Goal: Check status: Check status

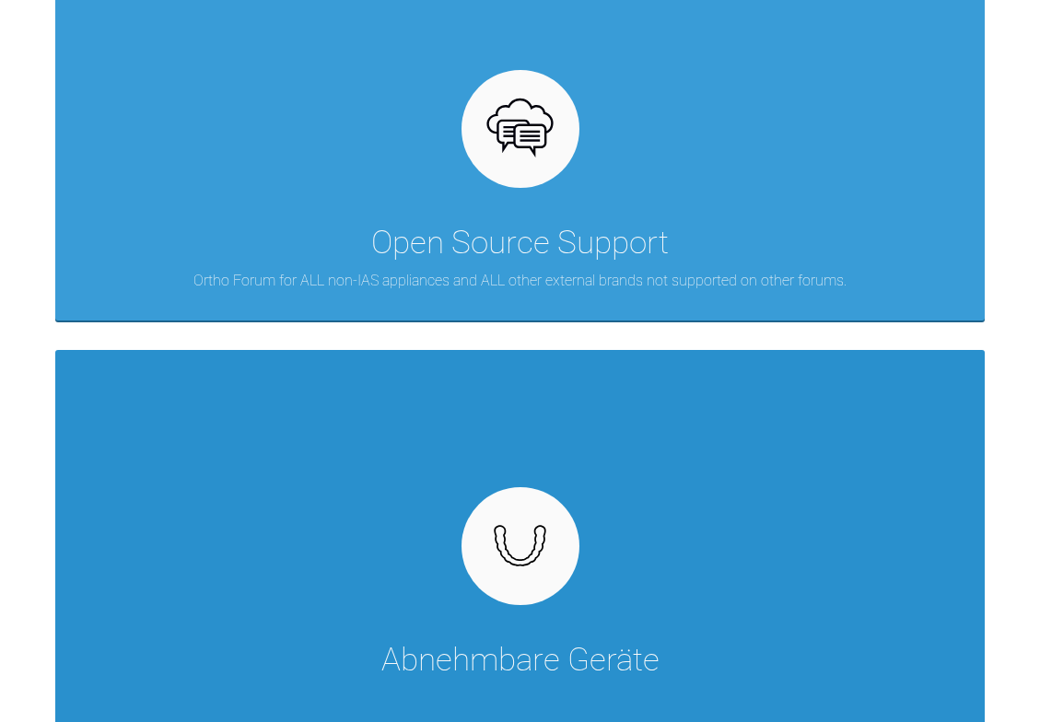
click at [788, 495] on div "Abnehmbare Geräte" at bounding box center [519, 543] width 929 height 387
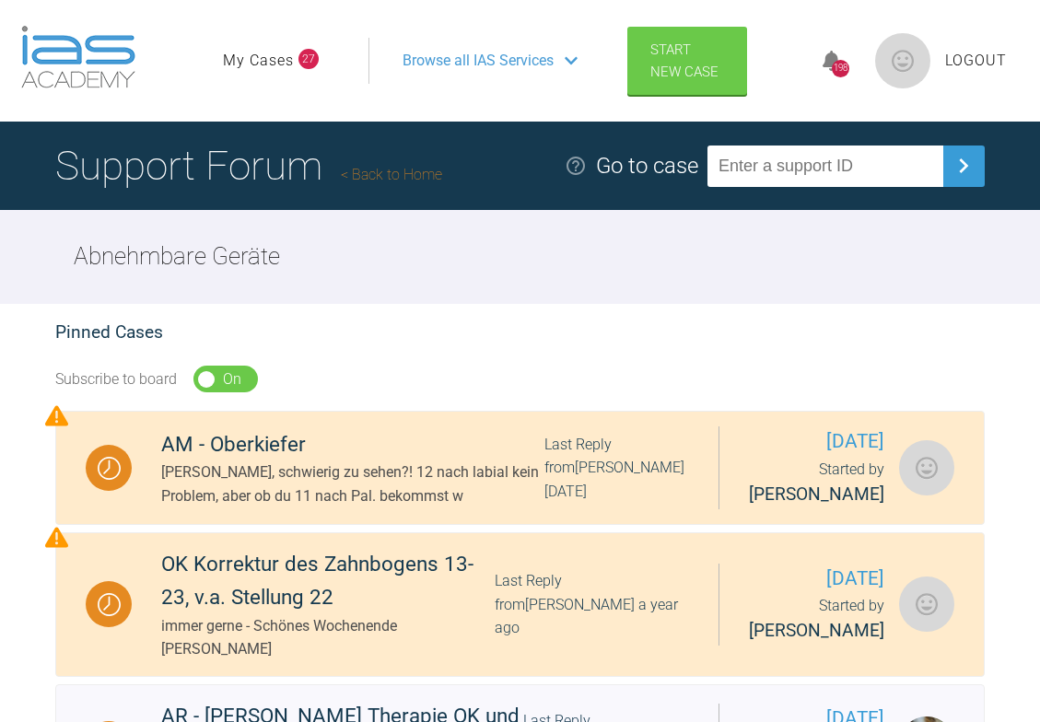
click at [280, 64] on link "My Cases" at bounding box center [258, 61] width 71 height 24
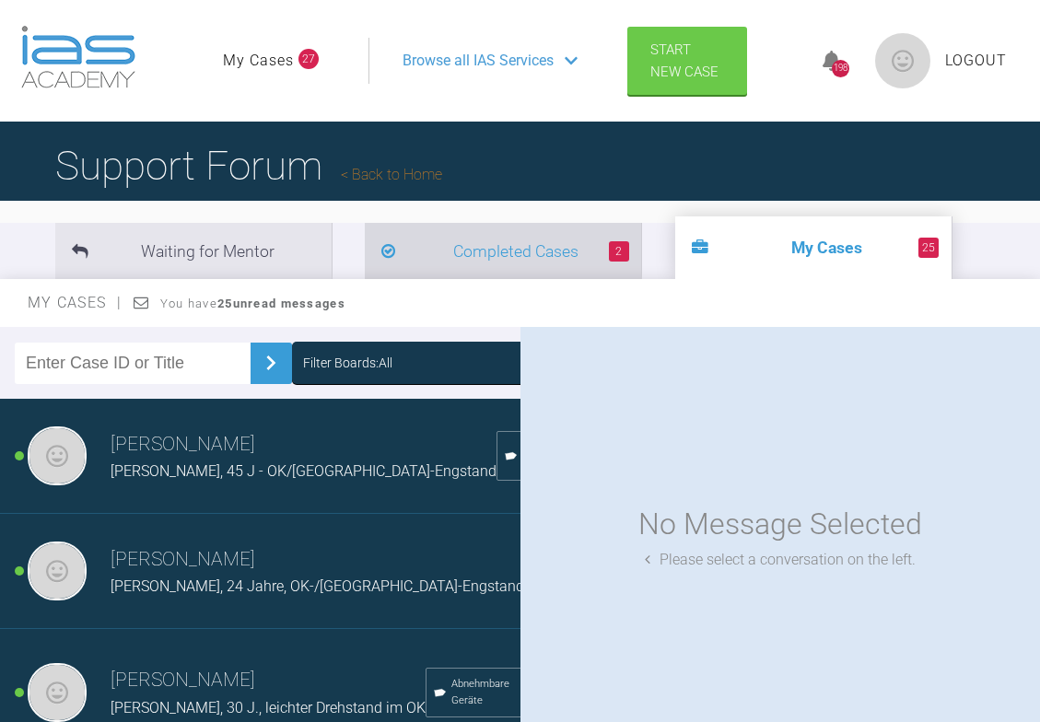
click at [379, 261] on li "2 Completed Cases" at bounding box center [503, 251] width 276 height 56
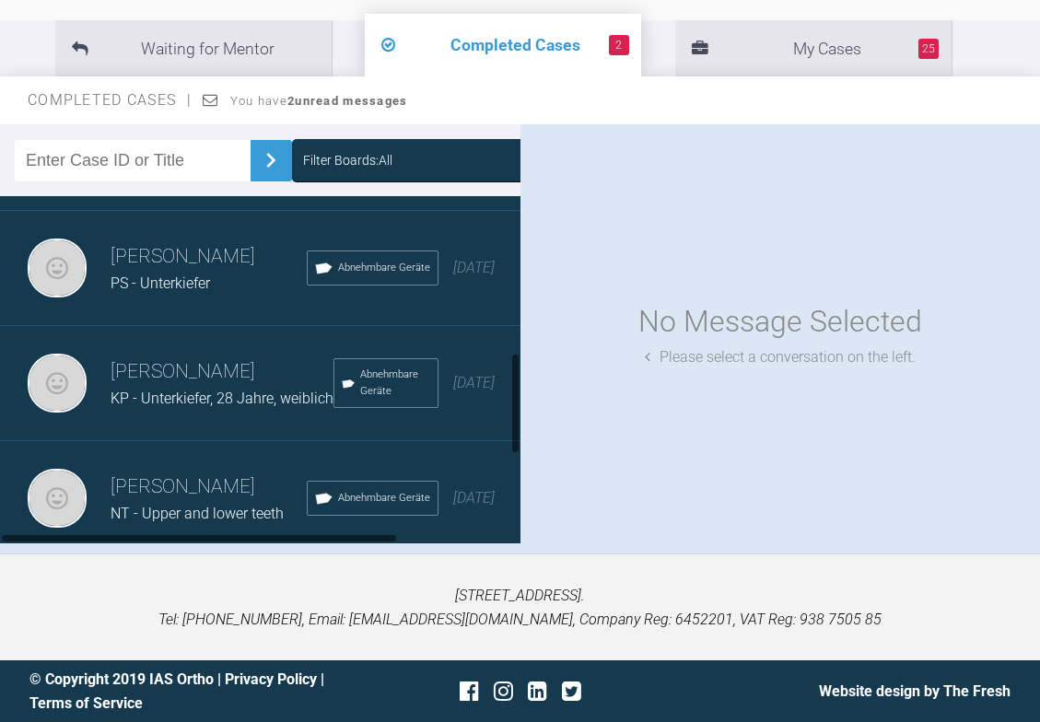
scroll to position [751, 0]
drag, startPoint x: 517, startPoint y: 278, endPoint x: 513, endPoint y: 513, distance: 234.9
click at [513, 513] on div at bounding box center [515, 477] width 6 height 101
click at [218, 502] on div "NT - Upper and lower teeth" at bounding box center [209, 514] width 196 height 24
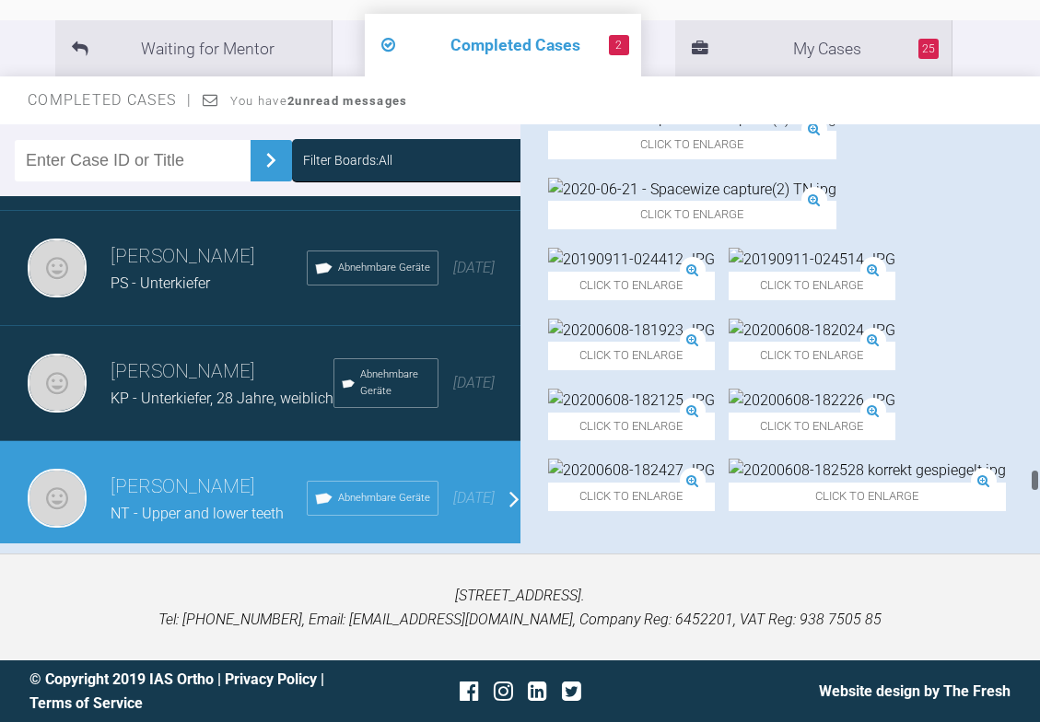
scroll to position [24221, 0]
drag, startPoint x: 1037, startPoint y: 130, endPoint x: 1002, endPoint y: 518, distance: 389.3
click at [1039, 546] on html "My Cases 27 Logout Browse all IAS Services Start New Case 198 Logout Support Fo…" at bounding box center [520, 259] width 1040 height 925
click at [657, 459] on img at bounding box center [631, 471] width 167 height 24
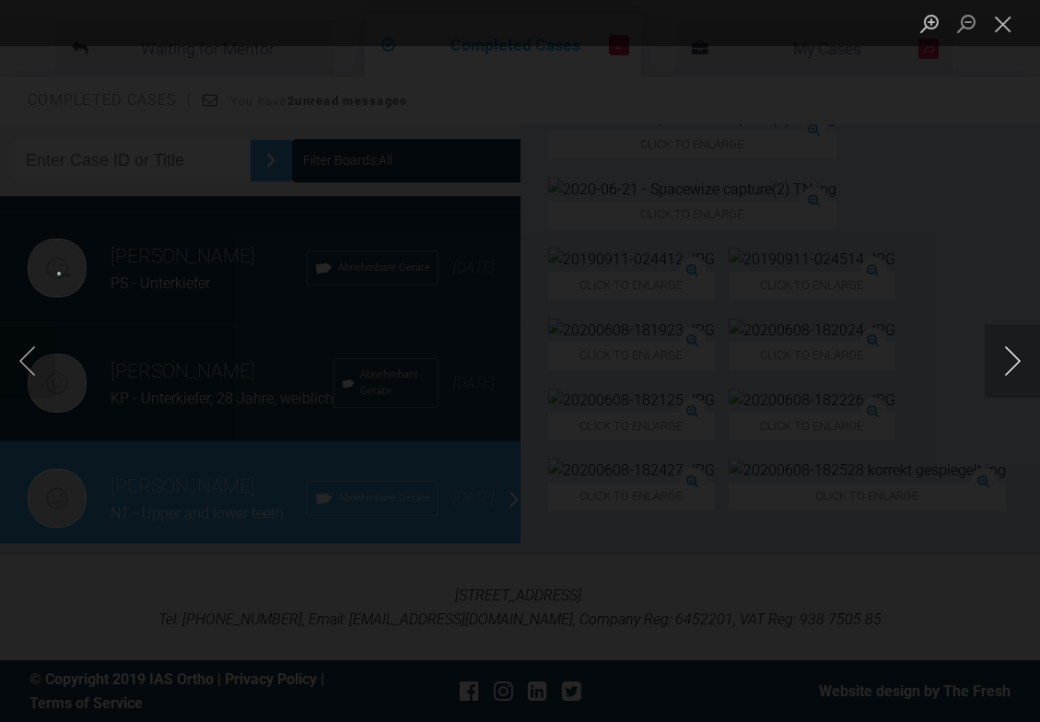
click at [1007, 363] on button "Next image" at bounding box center [1012, 361] width 55 height 74
click at [1007, 29] on button "Close lightbox" at bounding box center [1003, 23] width 37 height 32
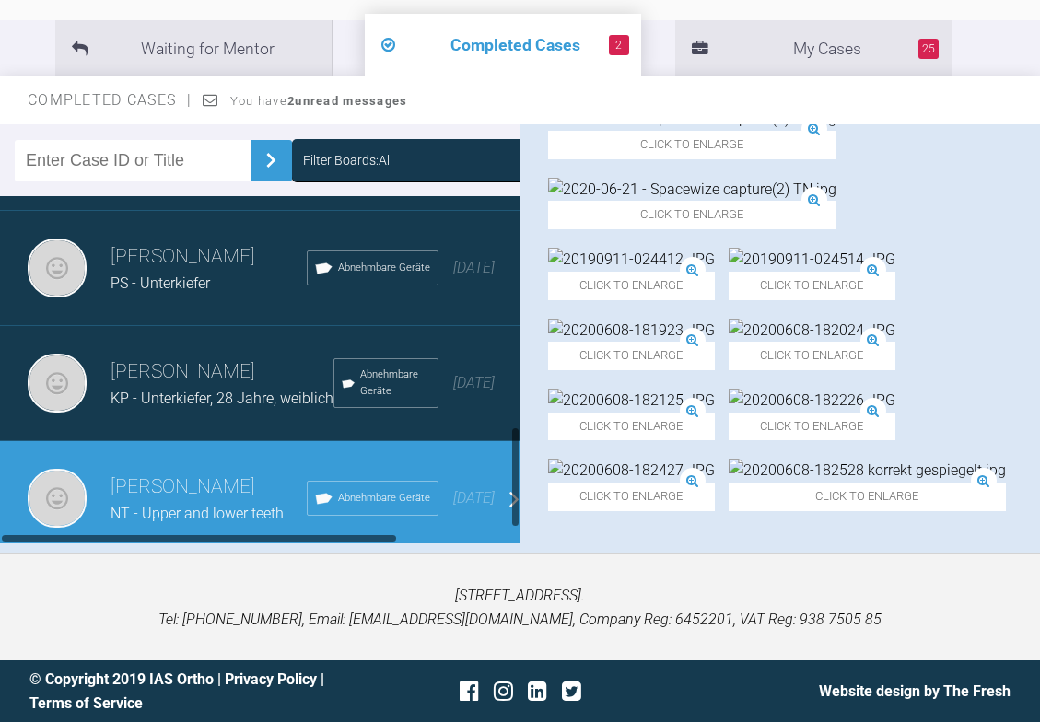
scroll to position [751, 0]
click at [521, 496] on div "Filter Boards: All [PERSON_NAME] LY, w, 39J, [GEOGRAPHIC_DATA]-Engstand Abnehmb…" at bounding box center [520, 338] width 1040 height 429
drag, startPoint x: 1038, startPoint y: 531, endPoint x: 1035, endPoint y: 519, distance: 11.4
click at [1035, 519] on div at bounding box center [1035, 333] width 10 height 419
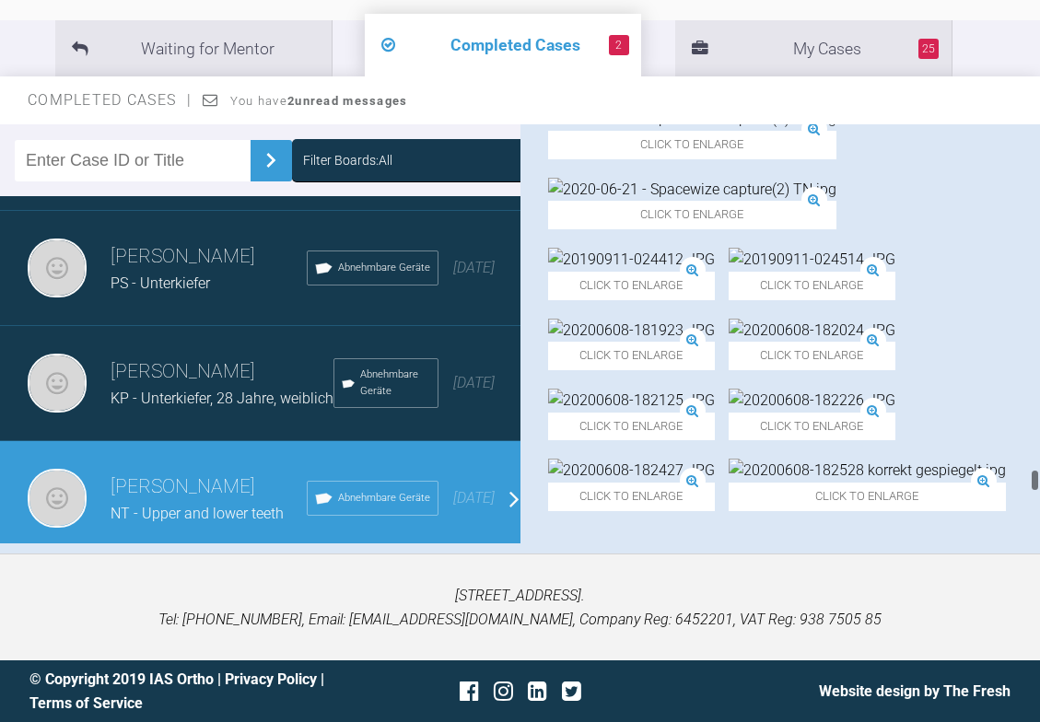
drag, startPoint x: 1034, startPoint y: 530, endPoint x: 1033, endPoint y: 492, distance: 37.8
click at [1033, 492] on div at bounding box center [1035, 333] width 10 height 419
drag, startPoint x: 1033, startPoint y: 483, endPoint x: 1027, endPoint y: 473, distance: 10.7
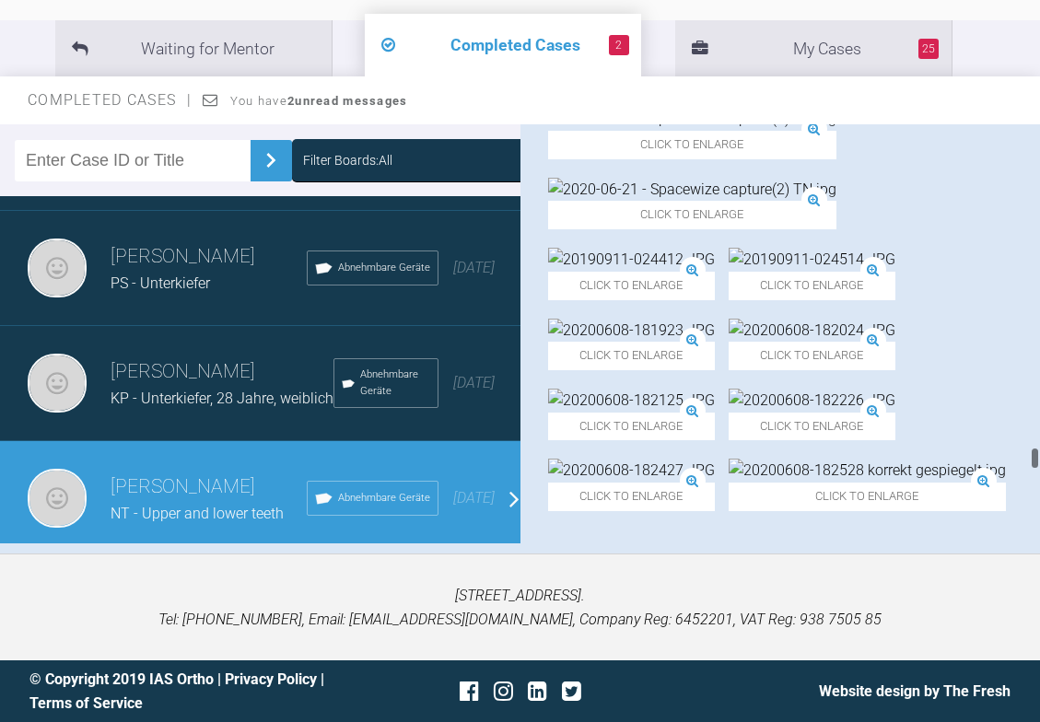
click at [1027, 473] on div "[PERSON_NAME] NT - Upper and lower teeth a few seconds ago Tier 3: Ongoing Case…" at bounding box center [780, 333] width 520 height 419
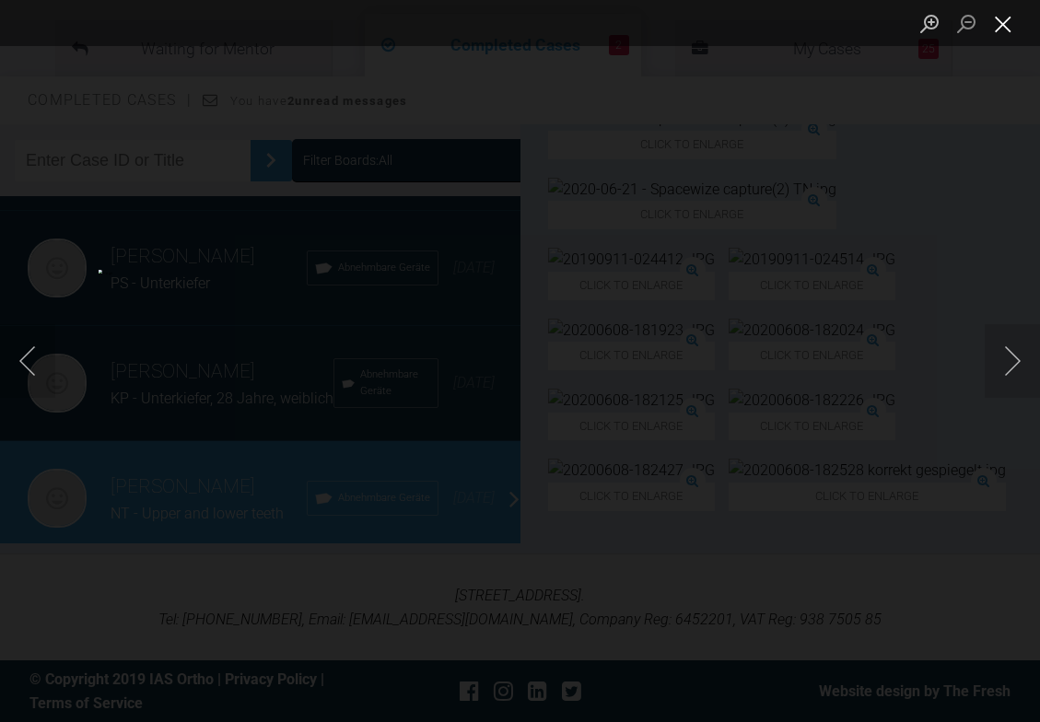
click at [1001, 25] on button "Close lightbox" at bounding box center [1003, 23] width 37 height 32
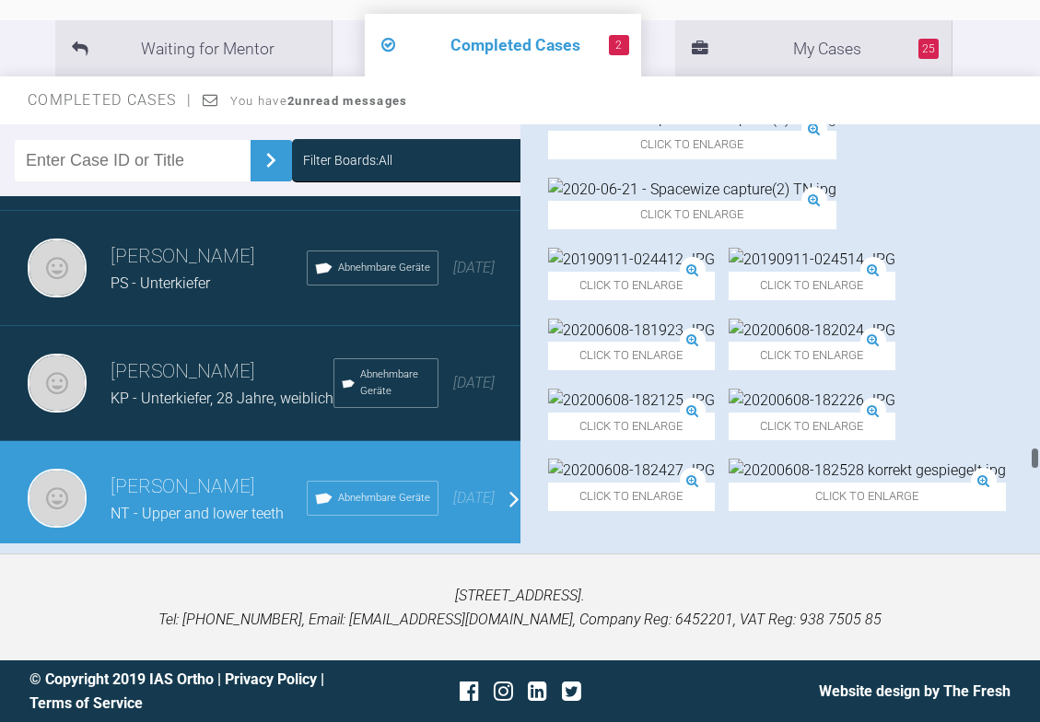
click at [1035, 449] on div at bounding box center [1035, 333] width 10 height 419
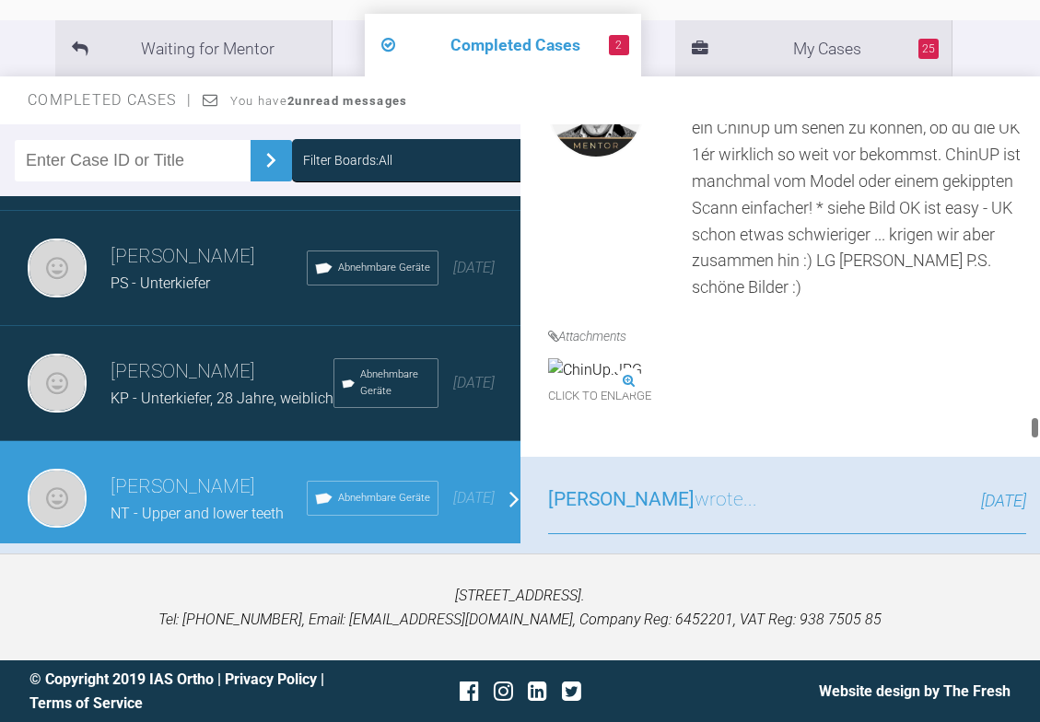
drag, startPoint x: 1033, startPoint y: 461, endPoint x: 1014, endPoint y: 418, distance: 47.4
click at [1032, 441] on div at bounding box center [1035, 333] width 10 height 419
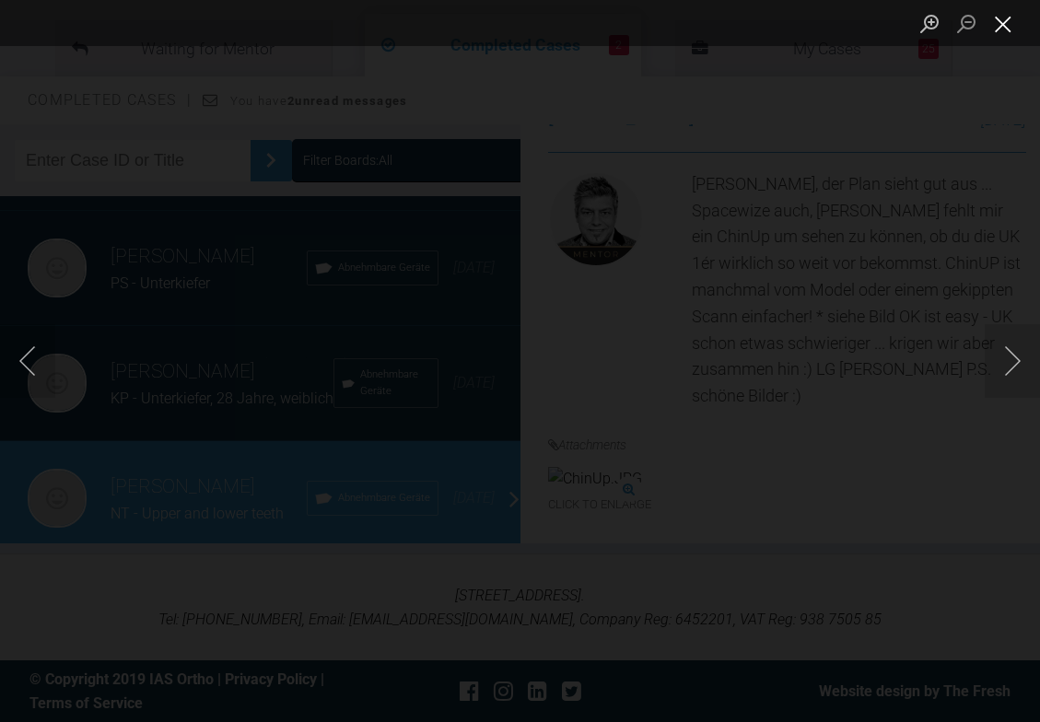
click at [1005, 29] on button "Close lightbox" at bounding box center [1003, 23] width 37 height 32
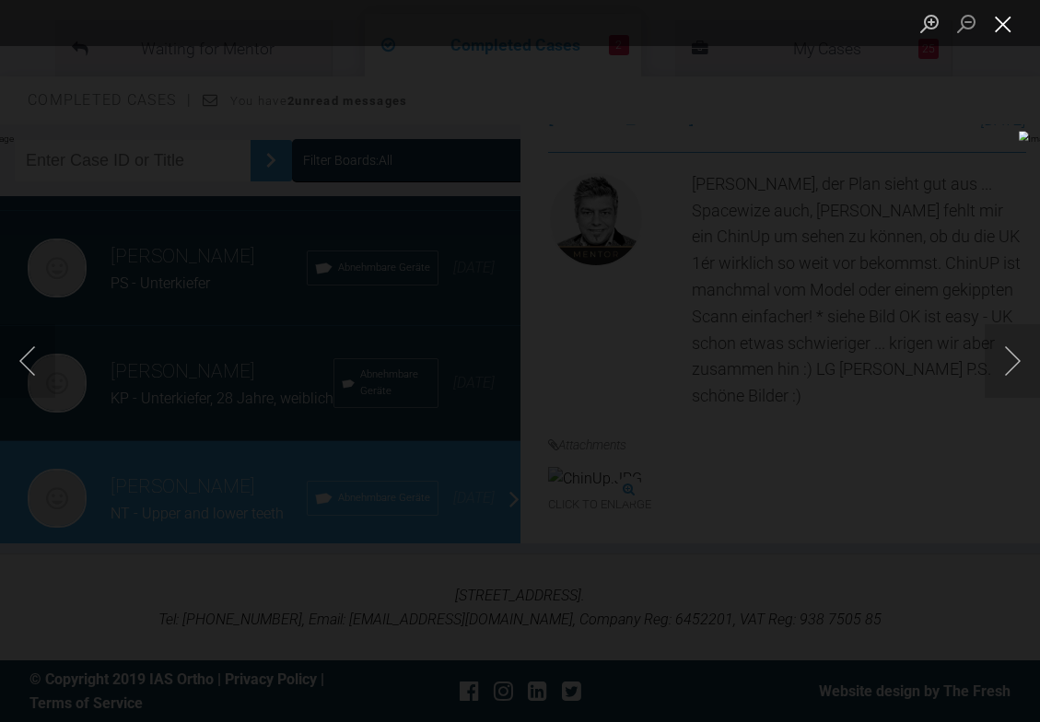
click at [1004, 35] on button "Close lightbox" at bounding box center [1003, 23] width 37 height 32
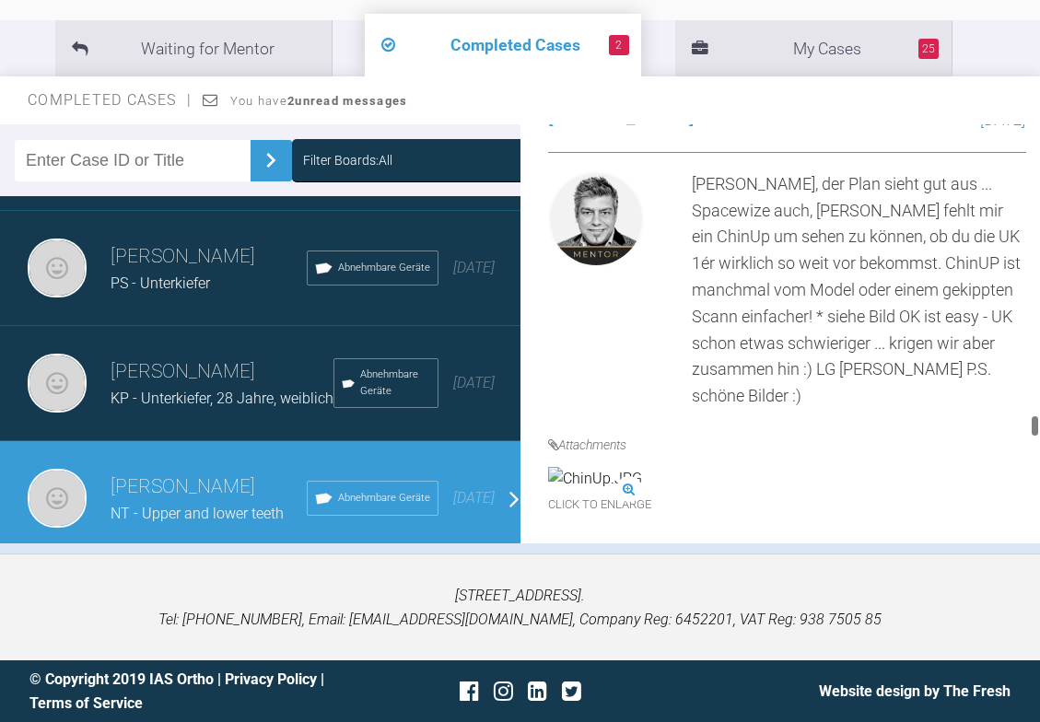
drag, startPoint x: 1038, startPoint y: 426, endPoint x: 1033, endPoint y: 414, distance: 14.0
click at [1031, 300] on div at bounding box center [1035, 333] width 10 height 419
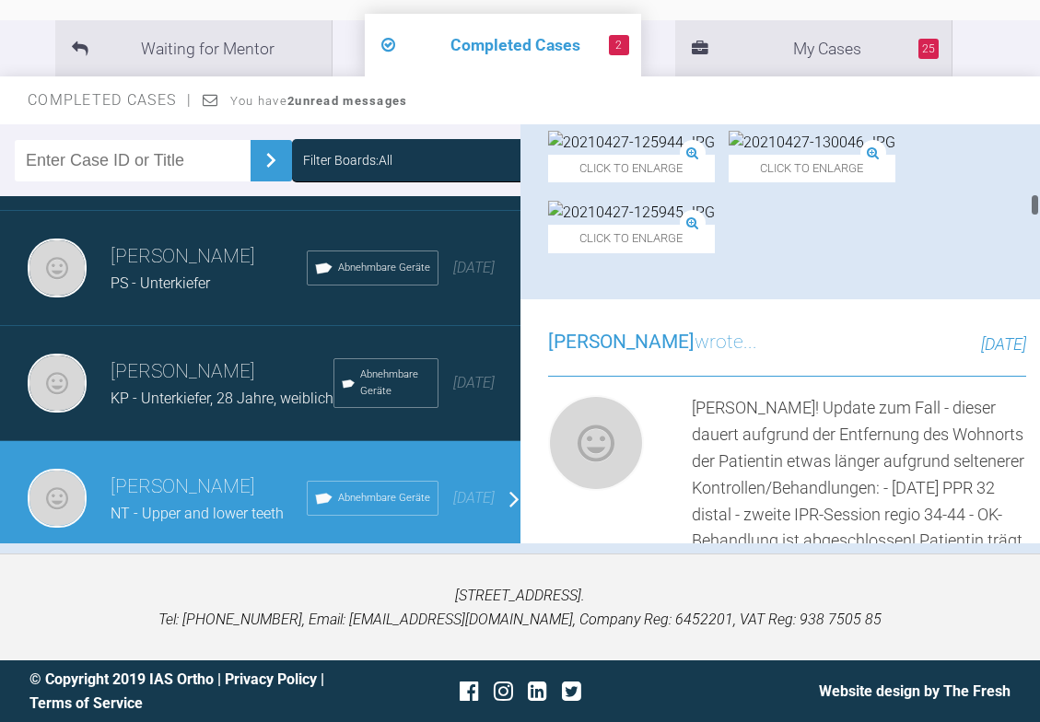
scroll to position [4172, 0]
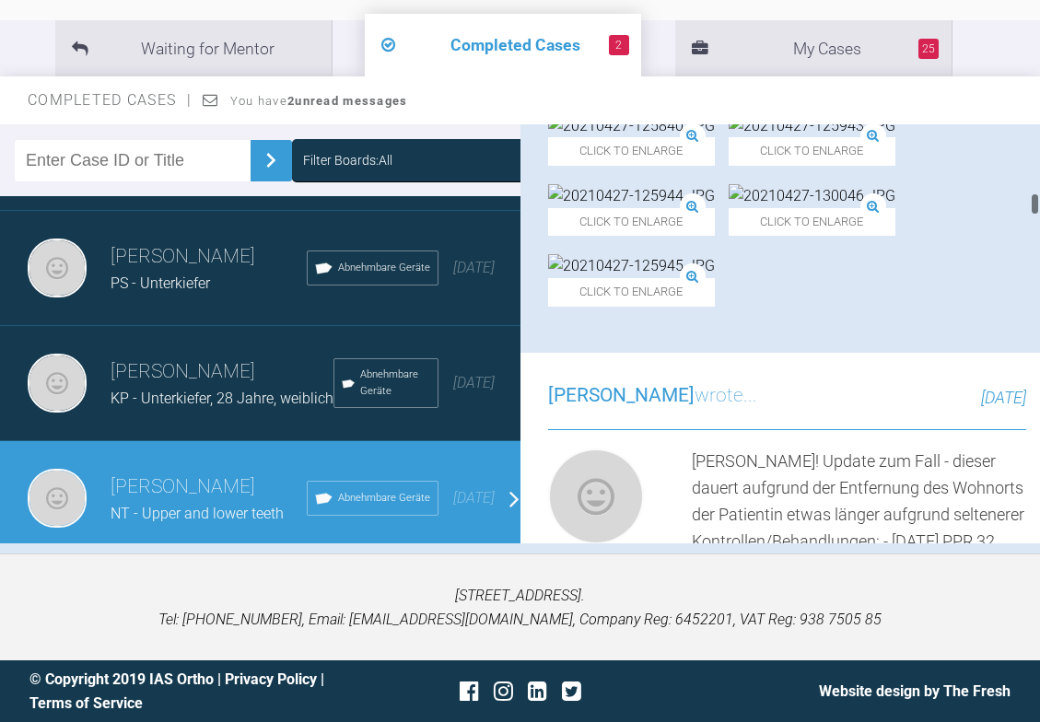
drag, startPoint x: 1034, startPoint y: 428, endPoint x: 1039, endPoint y: 209, distance: 219.3
click at [1039, 209] on div at bounding box center [1035, 333] width 10 height 419
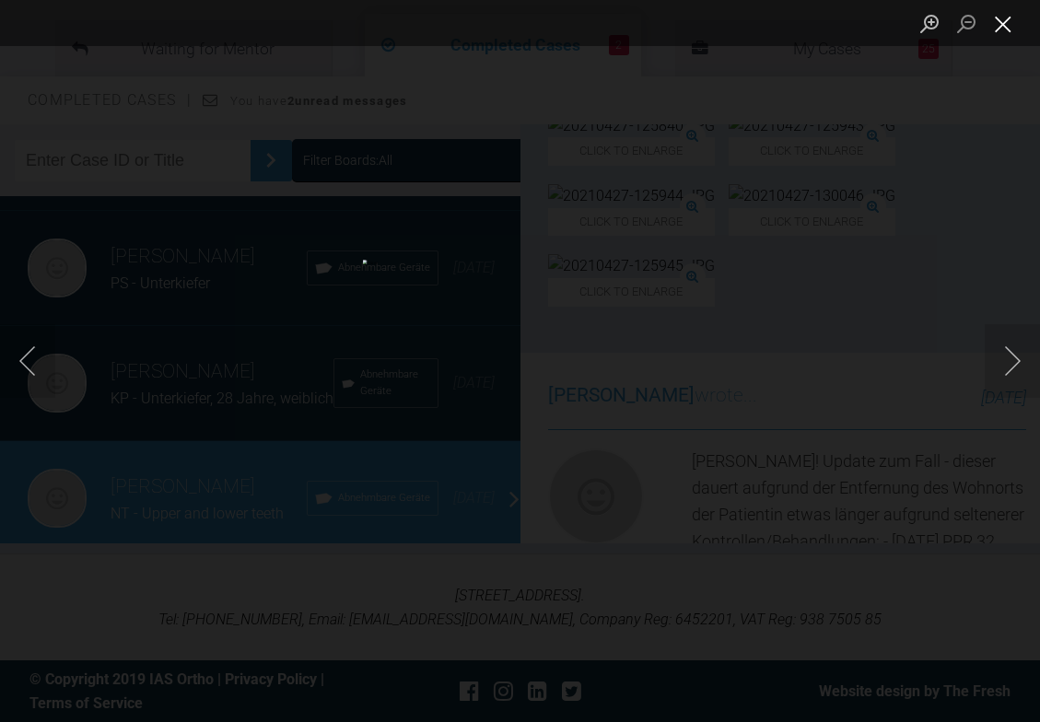
click at [1008, 26] on button "Close lightbox" at bounding box center [1003, 23] width 37 height 32
